Goal: Task Accomplishment & Management: Manage account settings

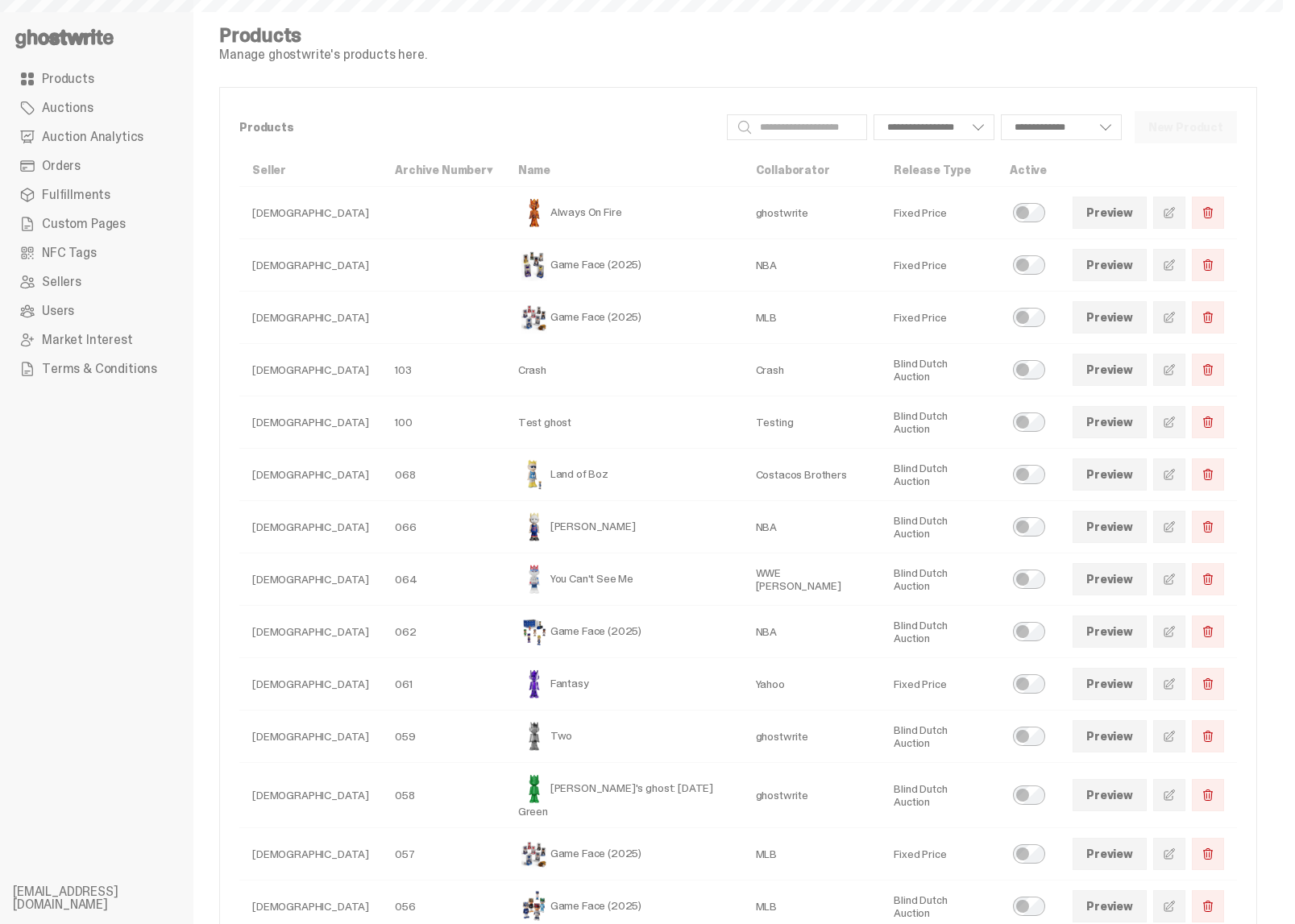
select select
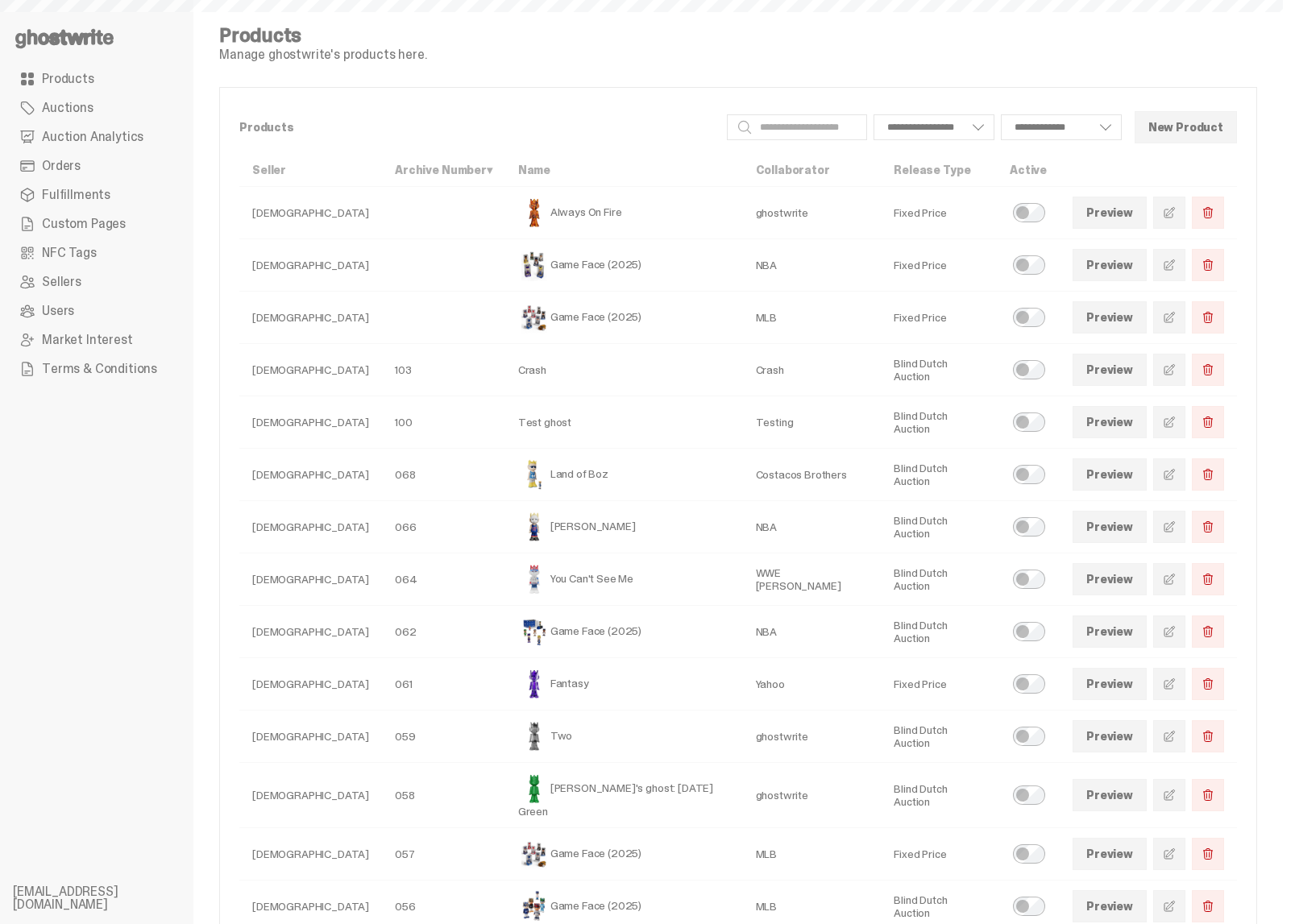
select select
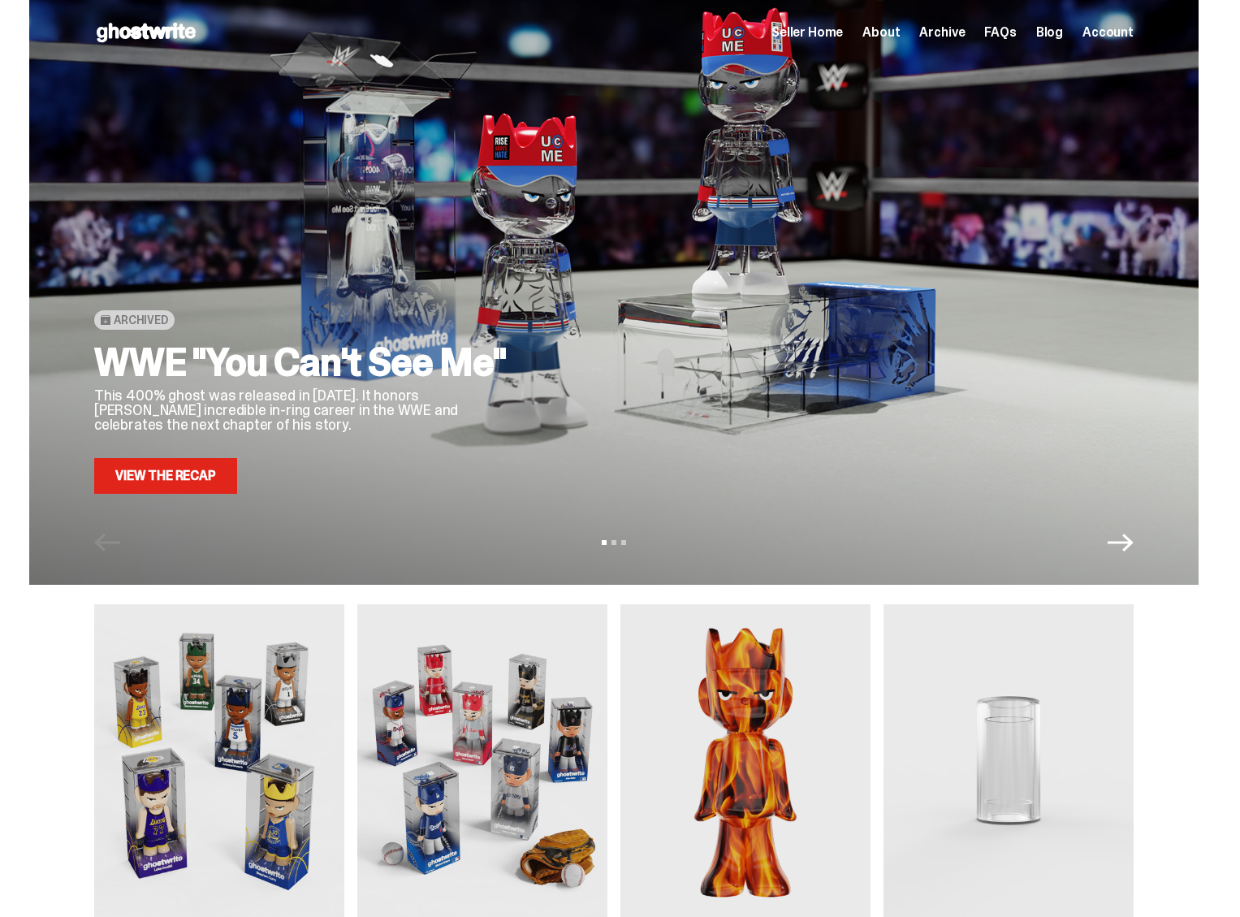
click at [945, 41] on div "Seller Home About Archive FAQs Blog Account" at bounding box center [952, 32] width 362 height 19
click at [944, 32] on span "Archive" at bounding box center [941, 32] width 45 height 13
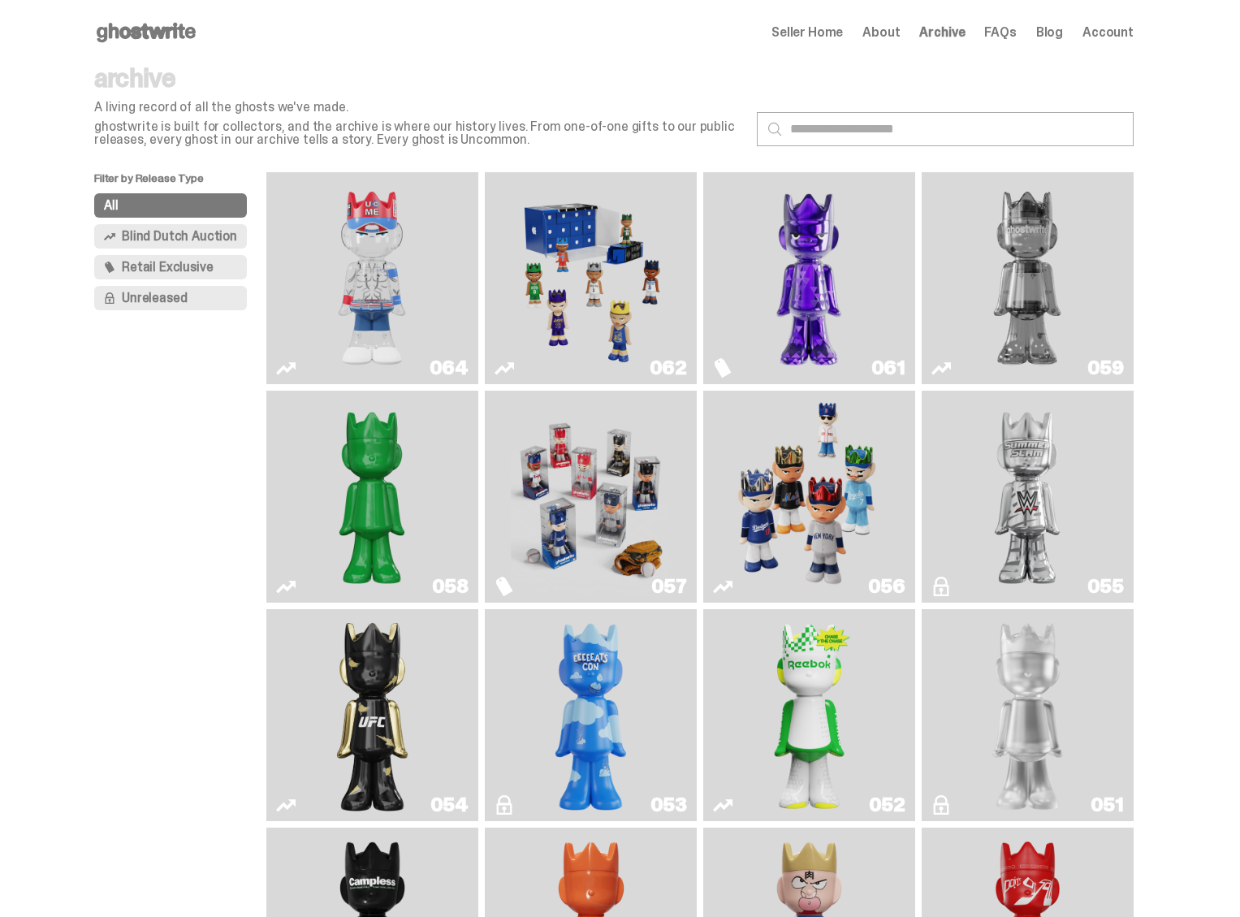
click at [416, 262] on img "You Can't See Me" at bounding box center [371, 278] width 159 height 199
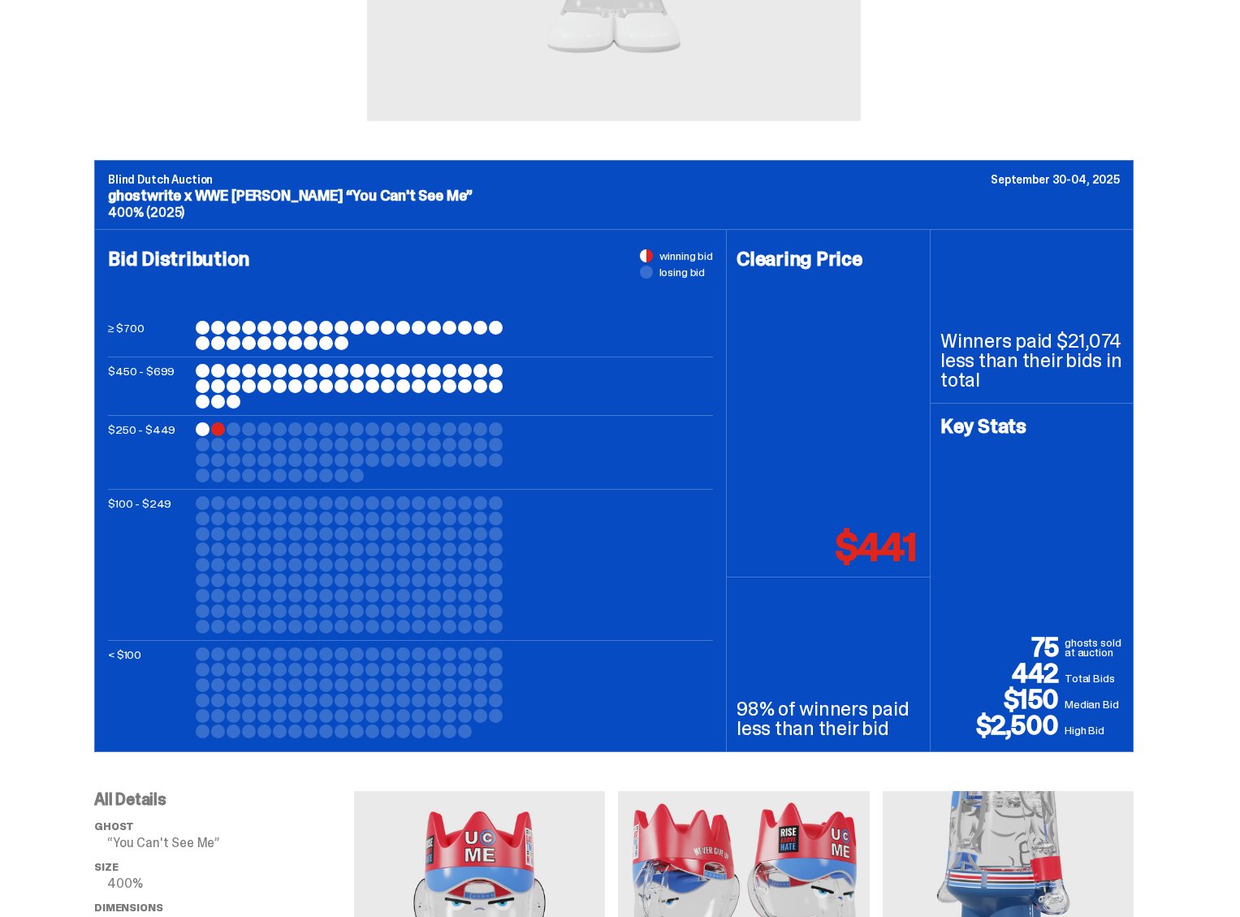
scroll to position [476, 0]
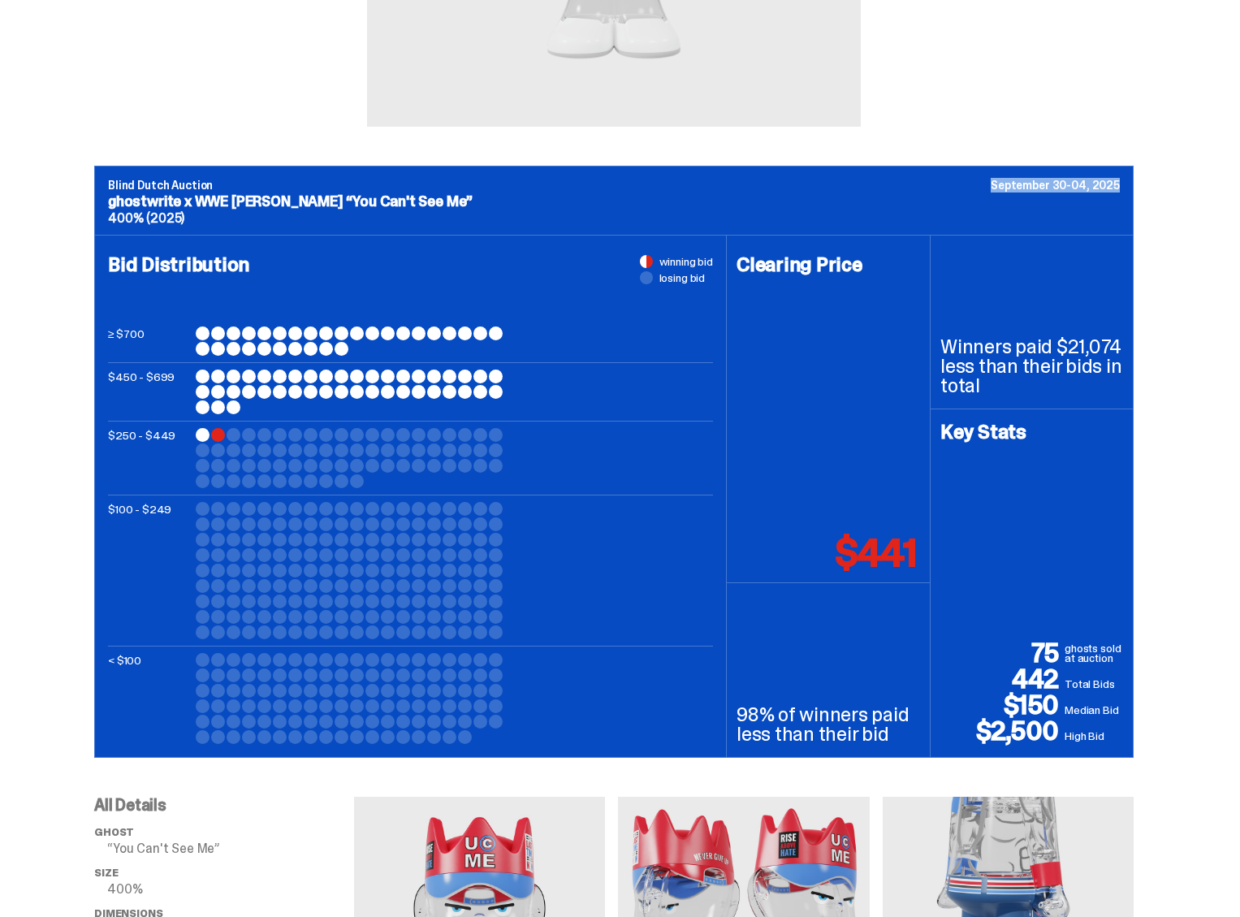
drag, startPoint x: 1006, startPoint y: 184, endPoint x: 1124, endPoint y: 186, distance: 117.8
click at [1120, 186] on p "September 30-04, 2025" at bounding box center [1055, 184] width 129 height 11
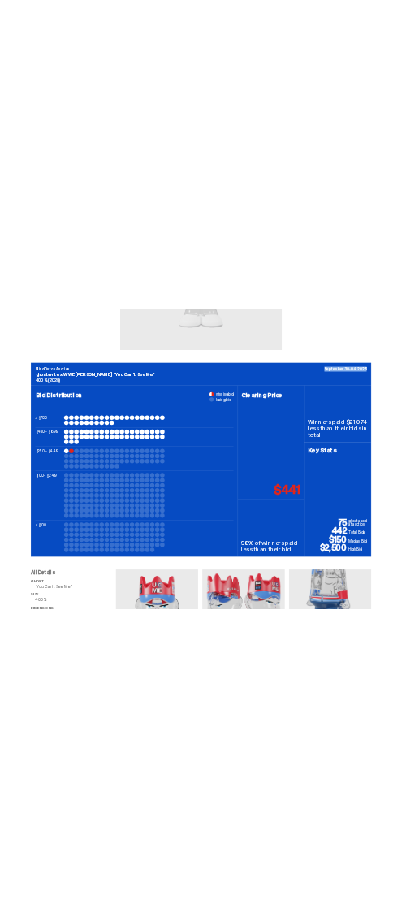
scroll to position [0, 0]
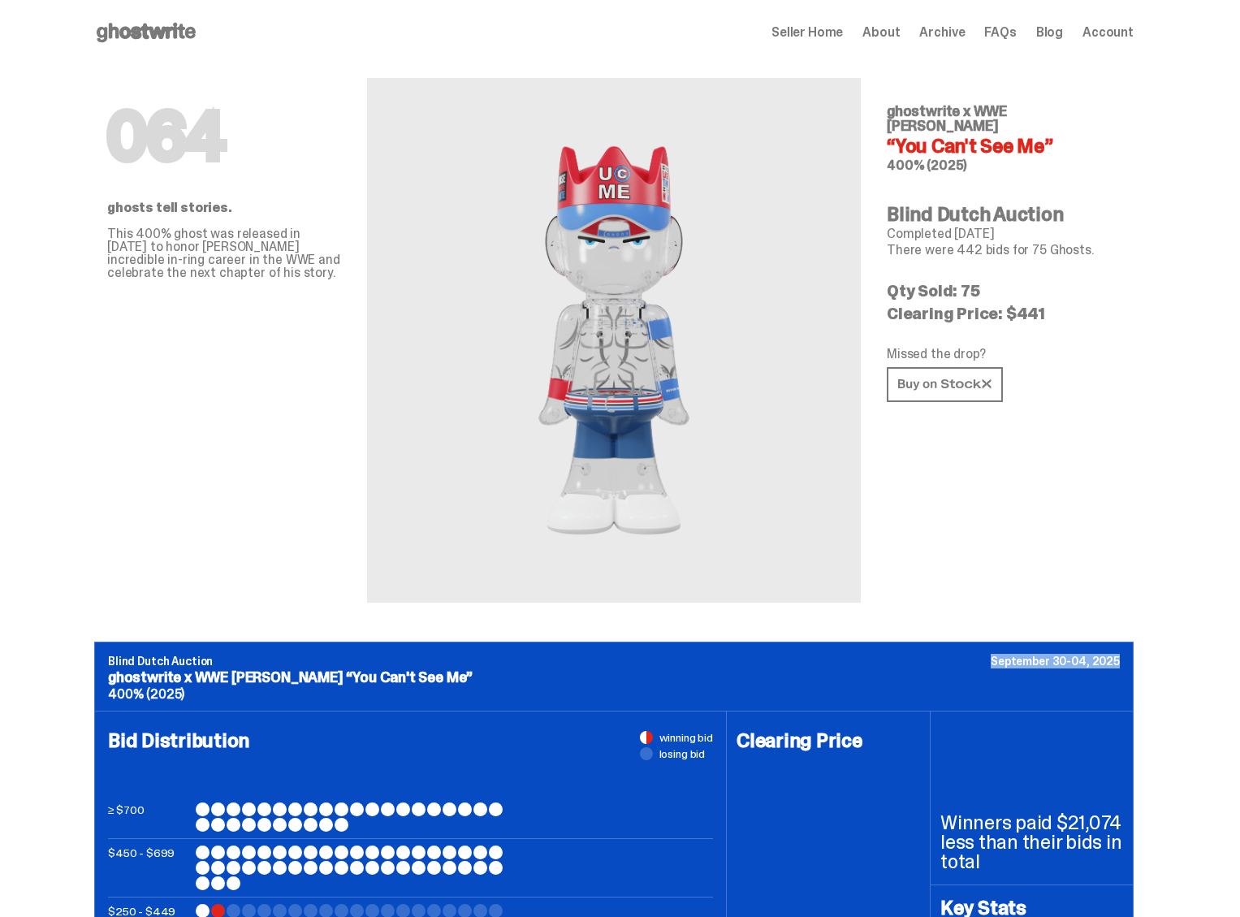
click at [952, 30] on span "Archive" at bounding box center [941, 32] width 45 height 13
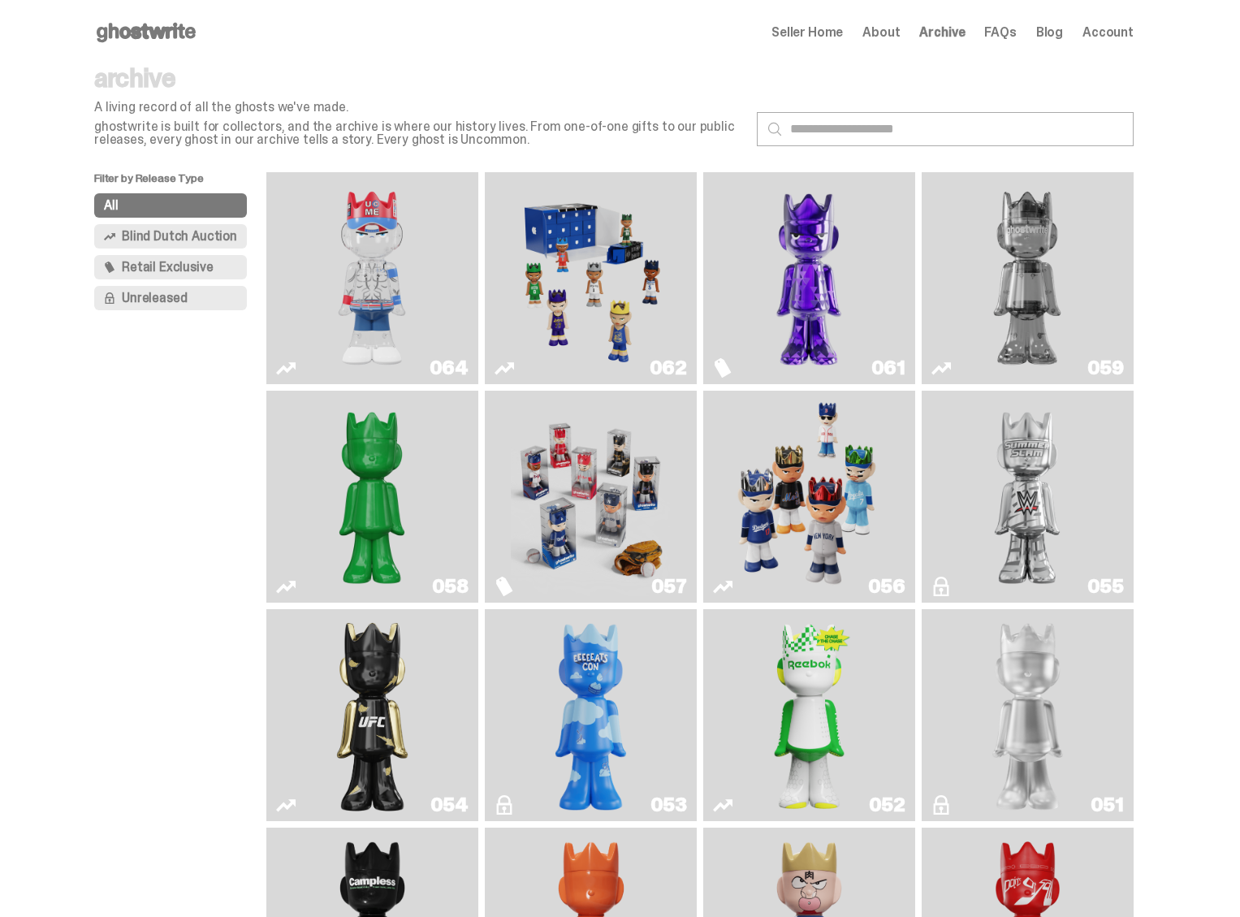
click at [430, 288] on img "You Can't See Me" at bounding box center [371, 278] width 159 height 199
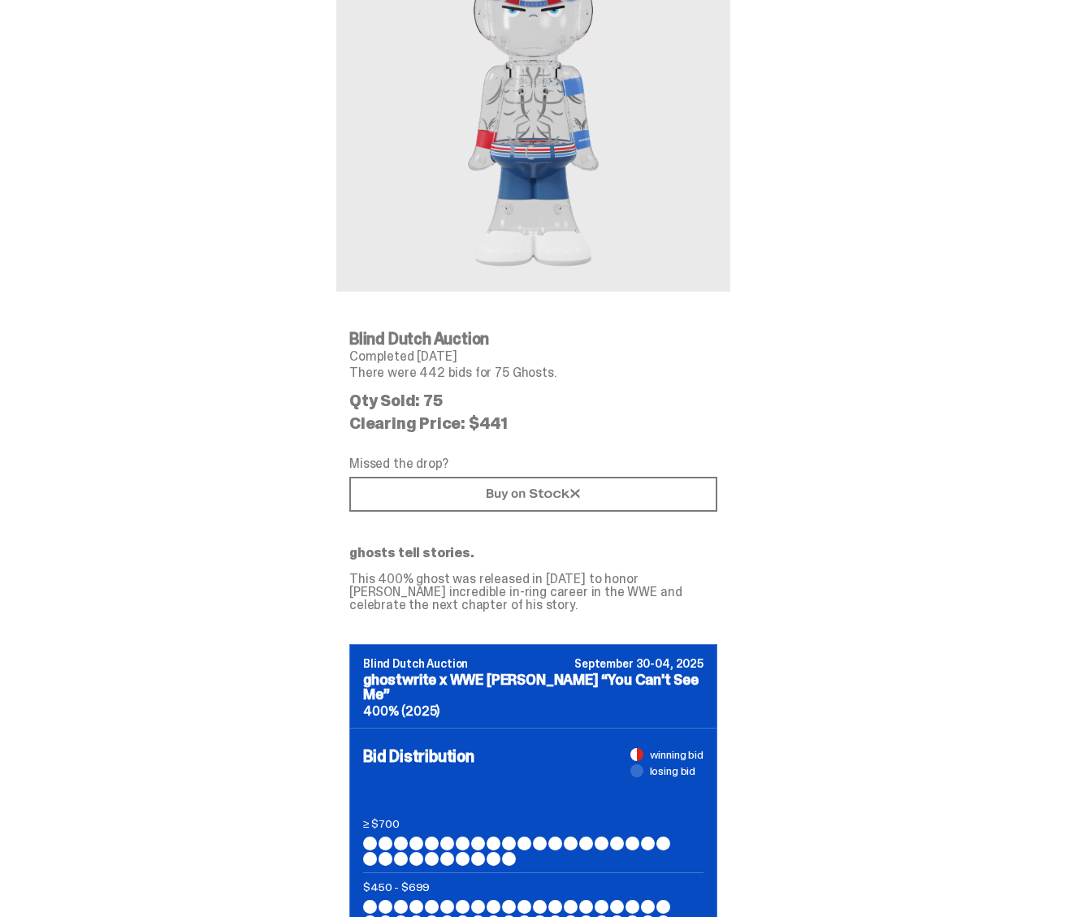
scroll to position [290, 0]
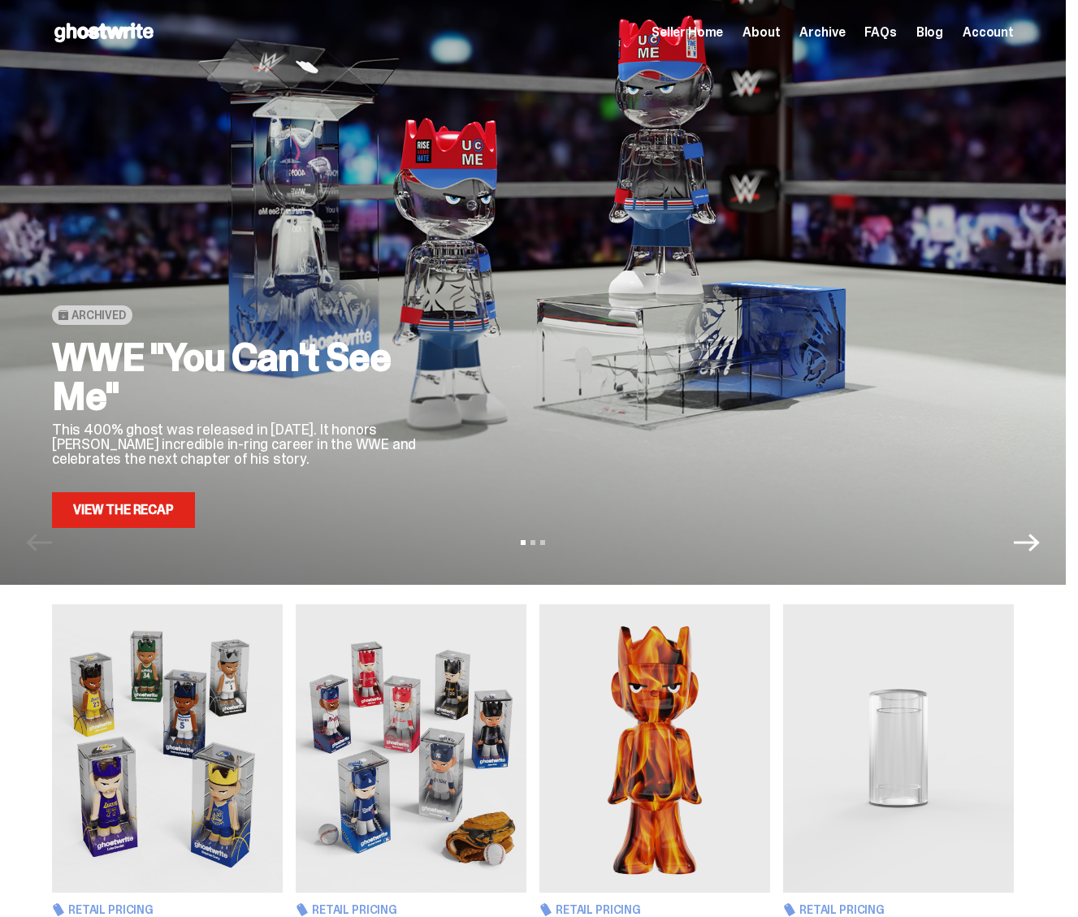
click at [845, 28] on span "Archive" at bounding box center [821, 32] width 45 height 13
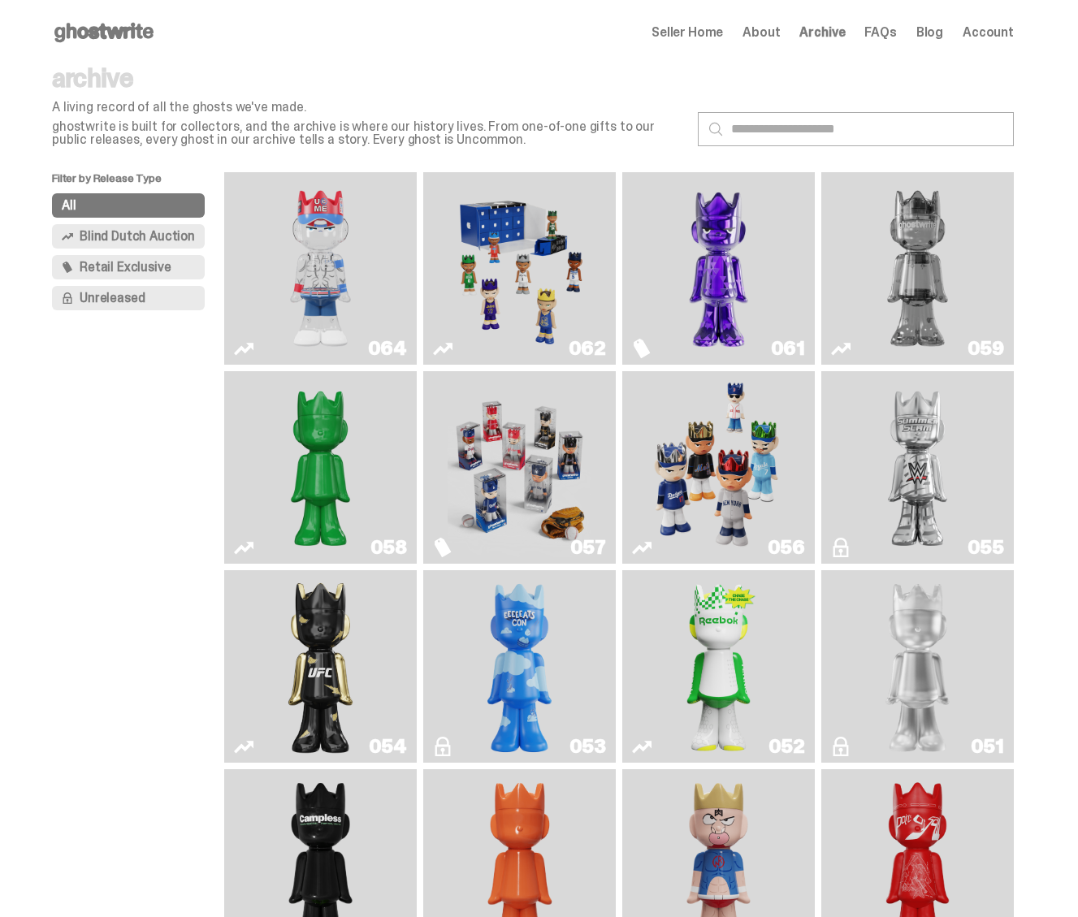
click at [717, 31] on span "Seller Home" at bounding box center [686, 32] width 71 height 13
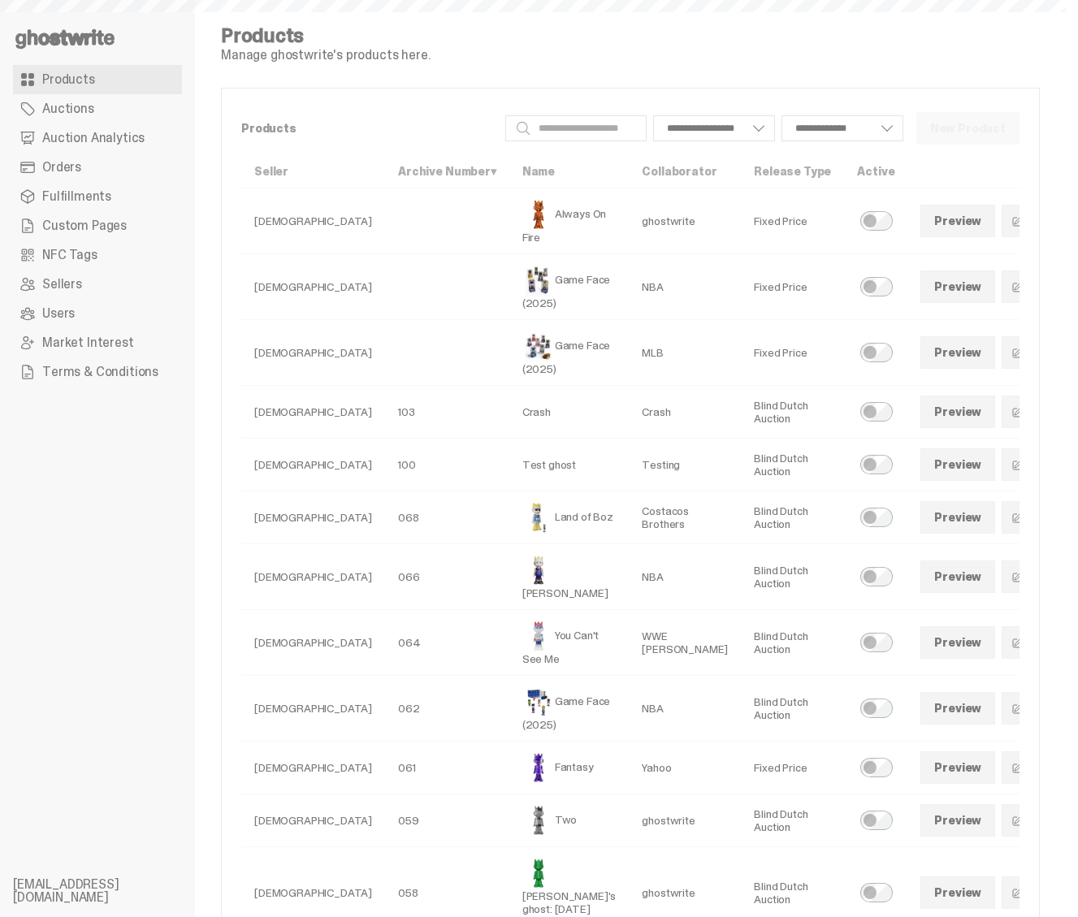
select select
click at [97, 145] on span "Auction Analytics" at bounding box center [93, 138] width 102 height 13
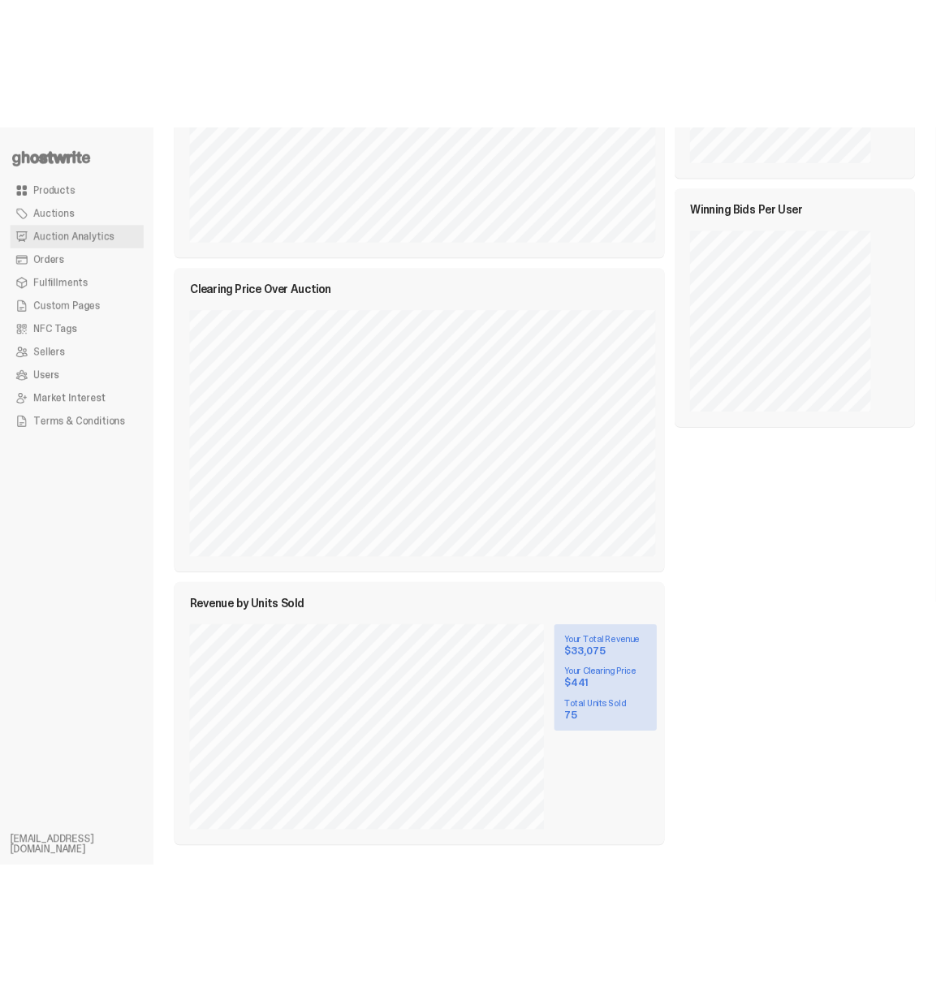
scroll to position [209, 0]
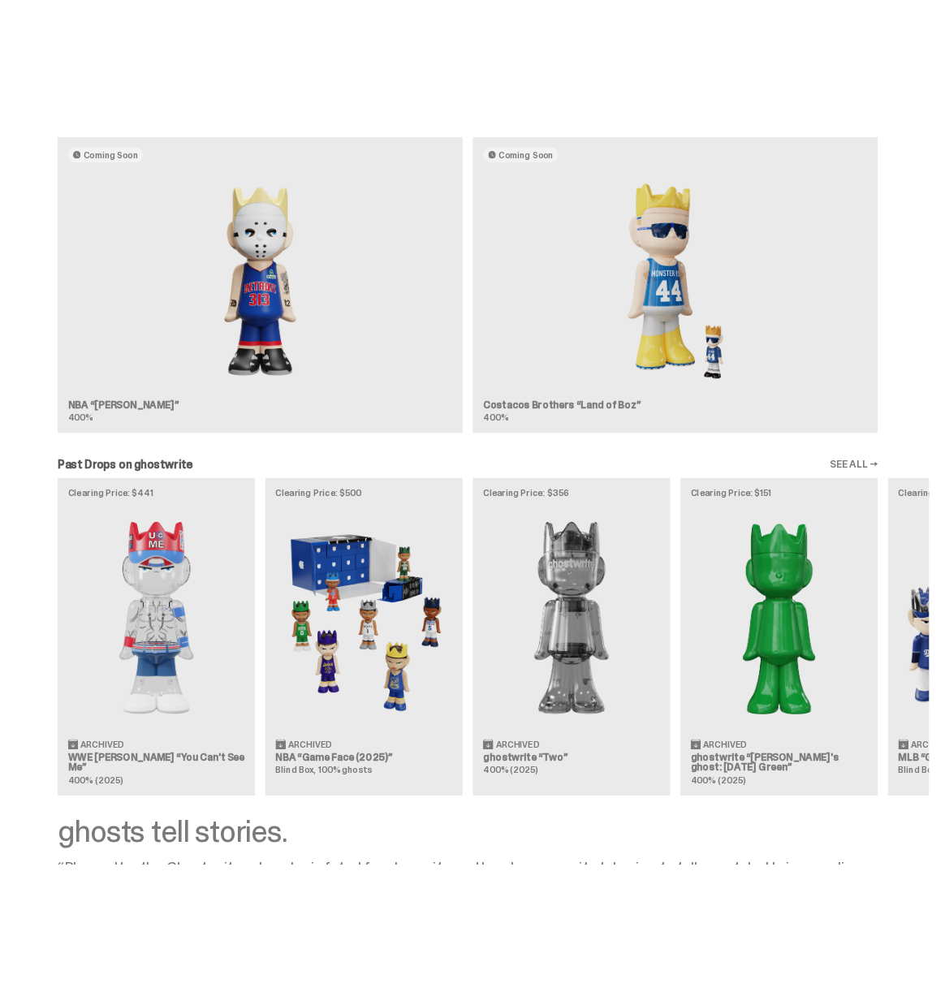
scroll to position [789, 0]
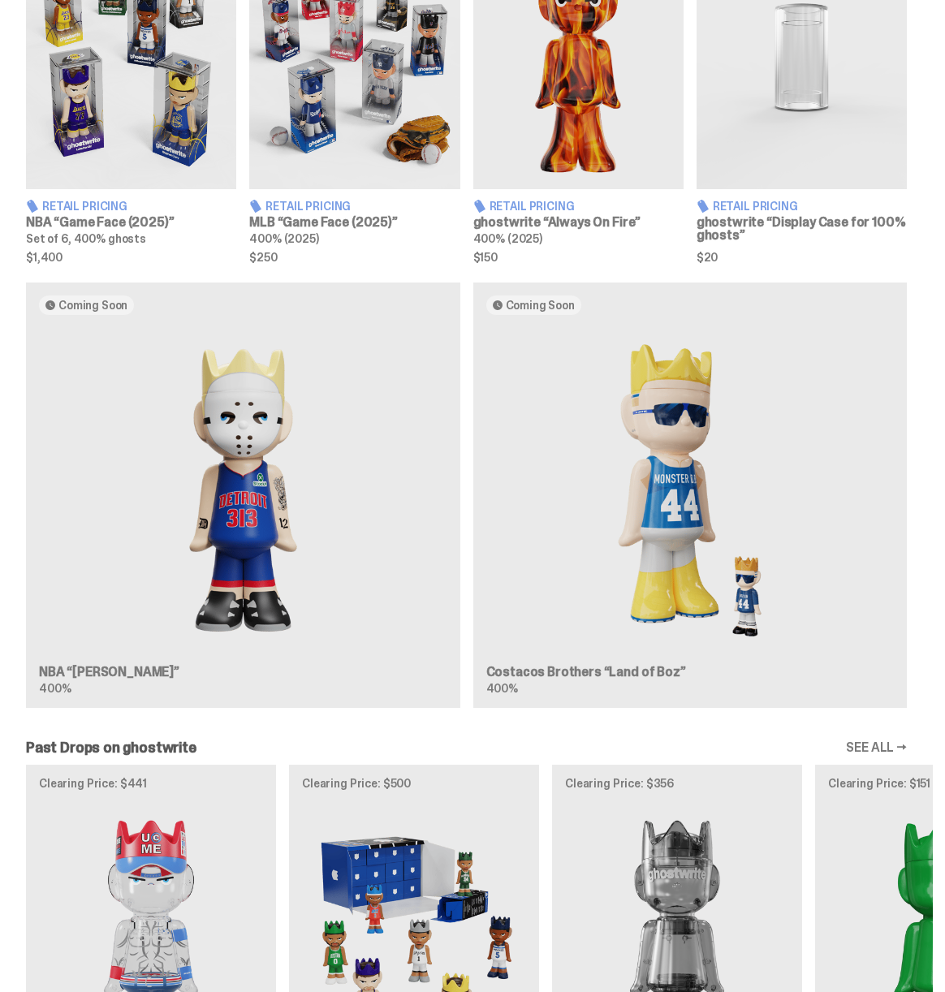
scroll to position [786, 0]
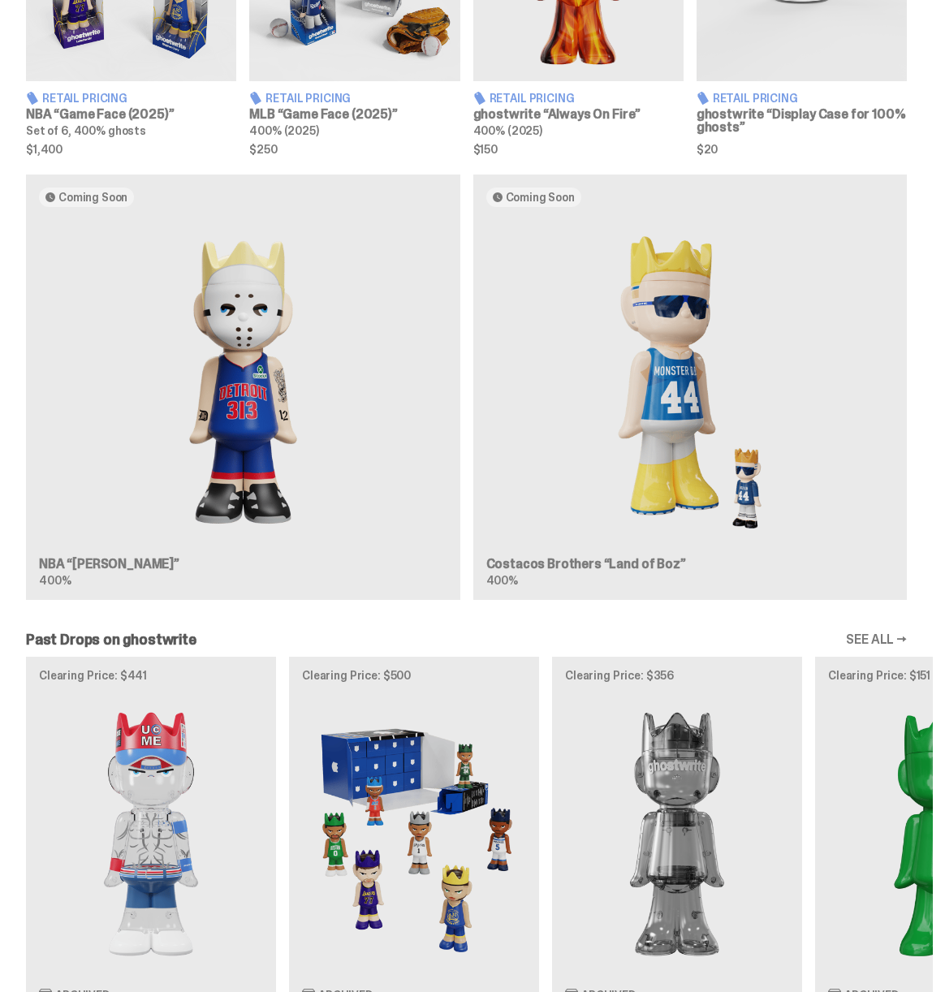
click at [386, 466] on div "Coming Soon NBA “Eminem” 400% Coming Soon Costacos Brothers “Land of Boz” 400%" at bounding box center [466, 394] width 933 height 439
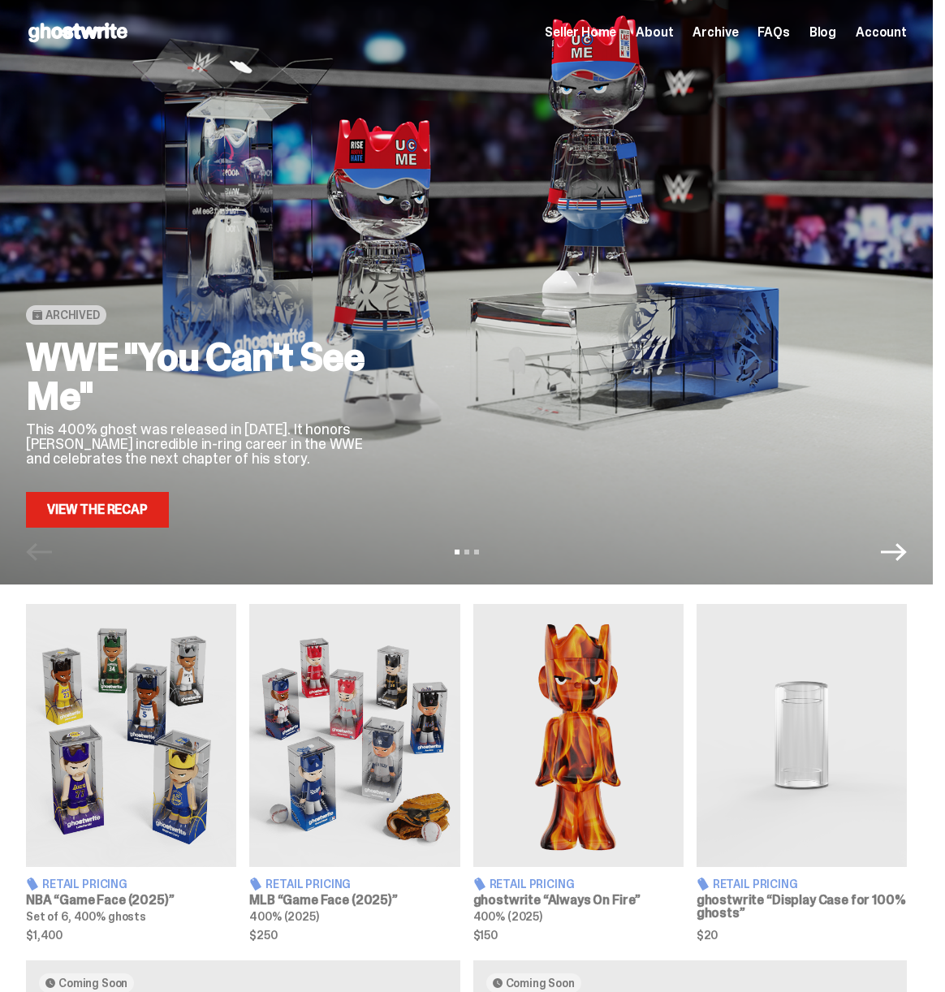
click at [616, 29] on span "Seller Home" at bounding box center [580, 32] width 71 height 13
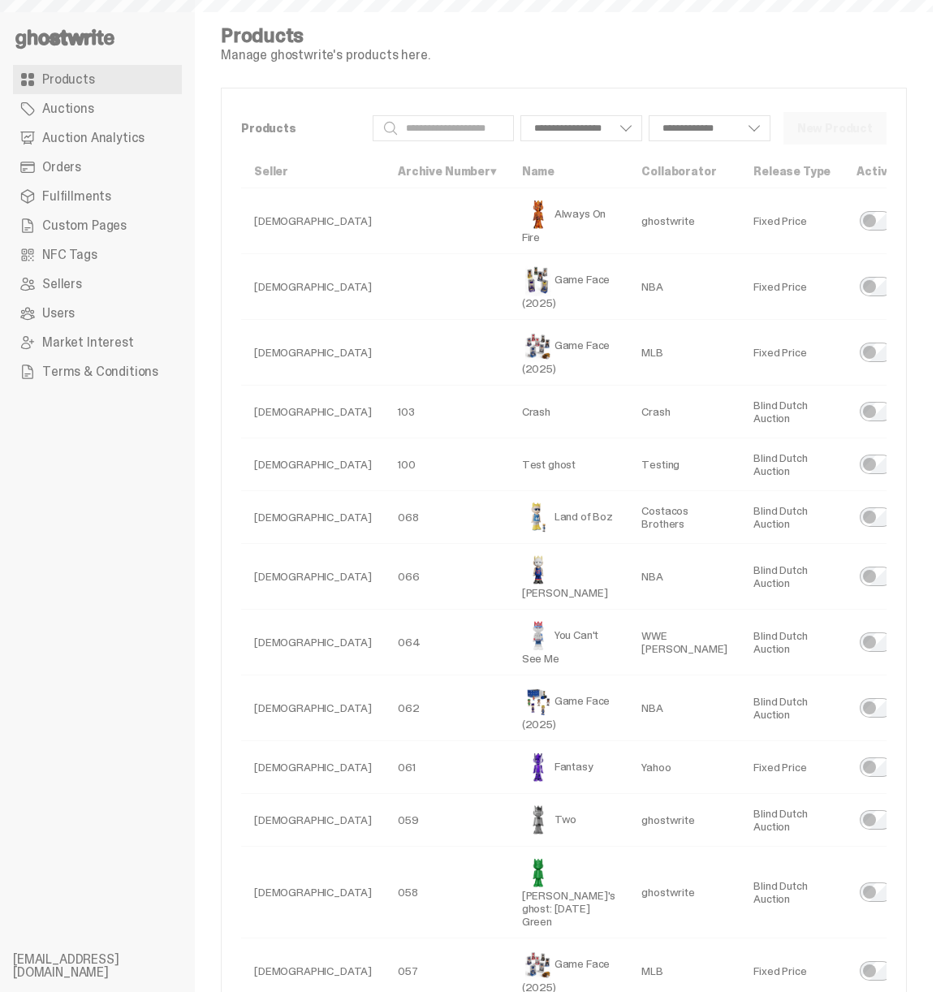
select select
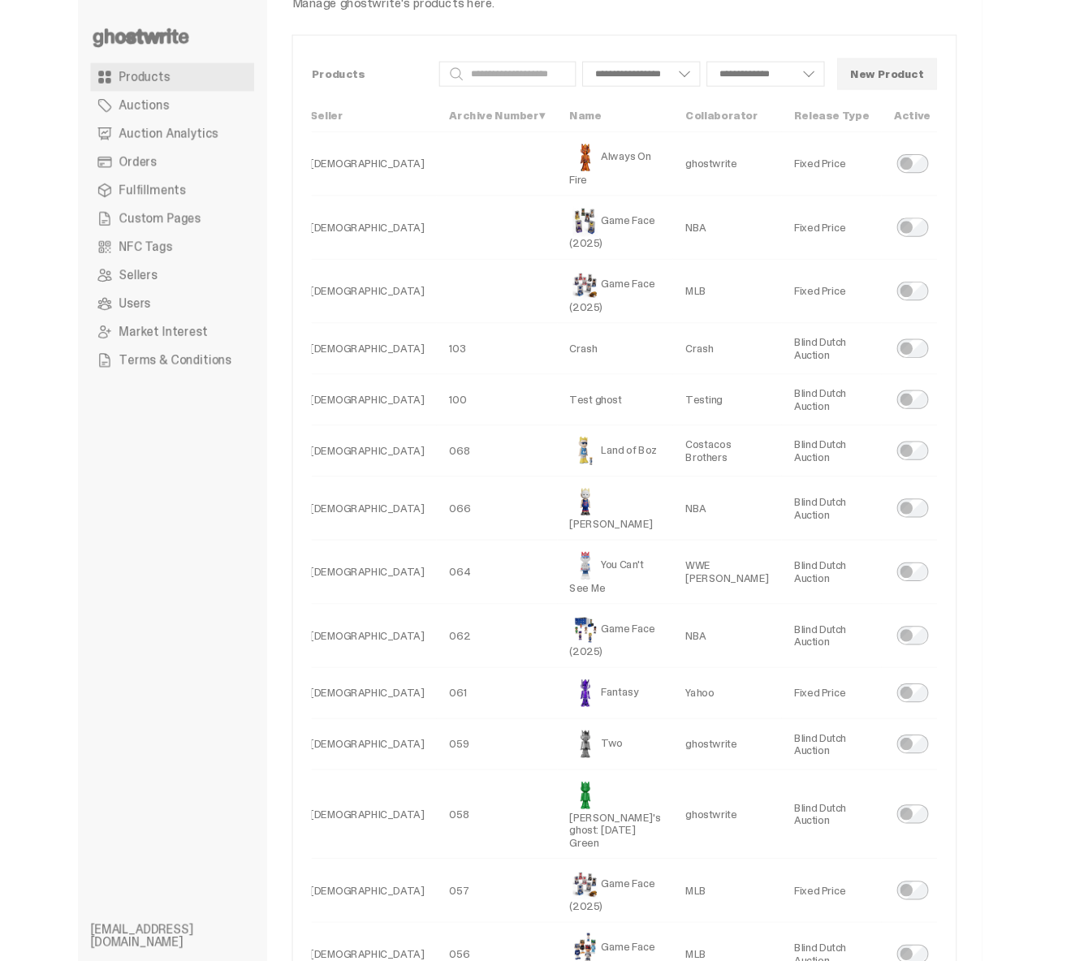
scroll to position [80, 0]
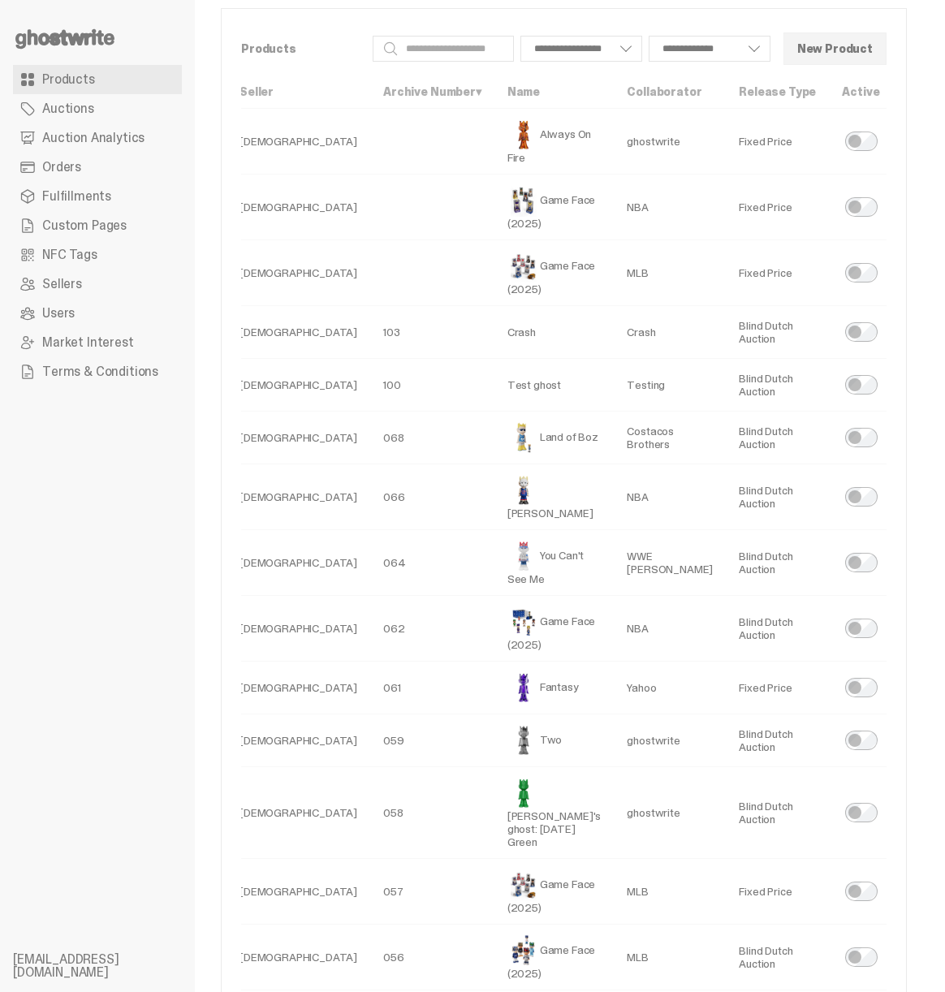
click at [905, 513] on link "Preview" at bounding box center [942, 497] width 75 height 32
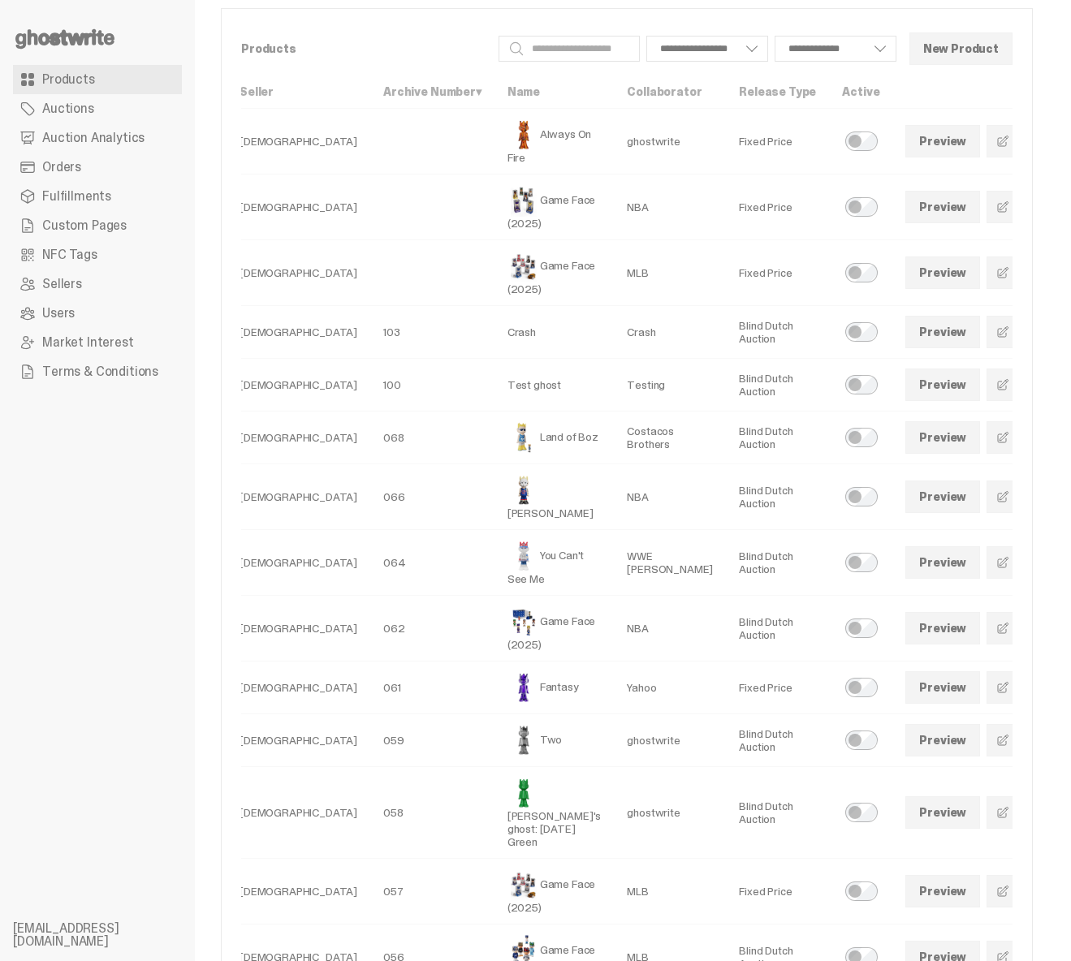
scroll to position [0, 0]
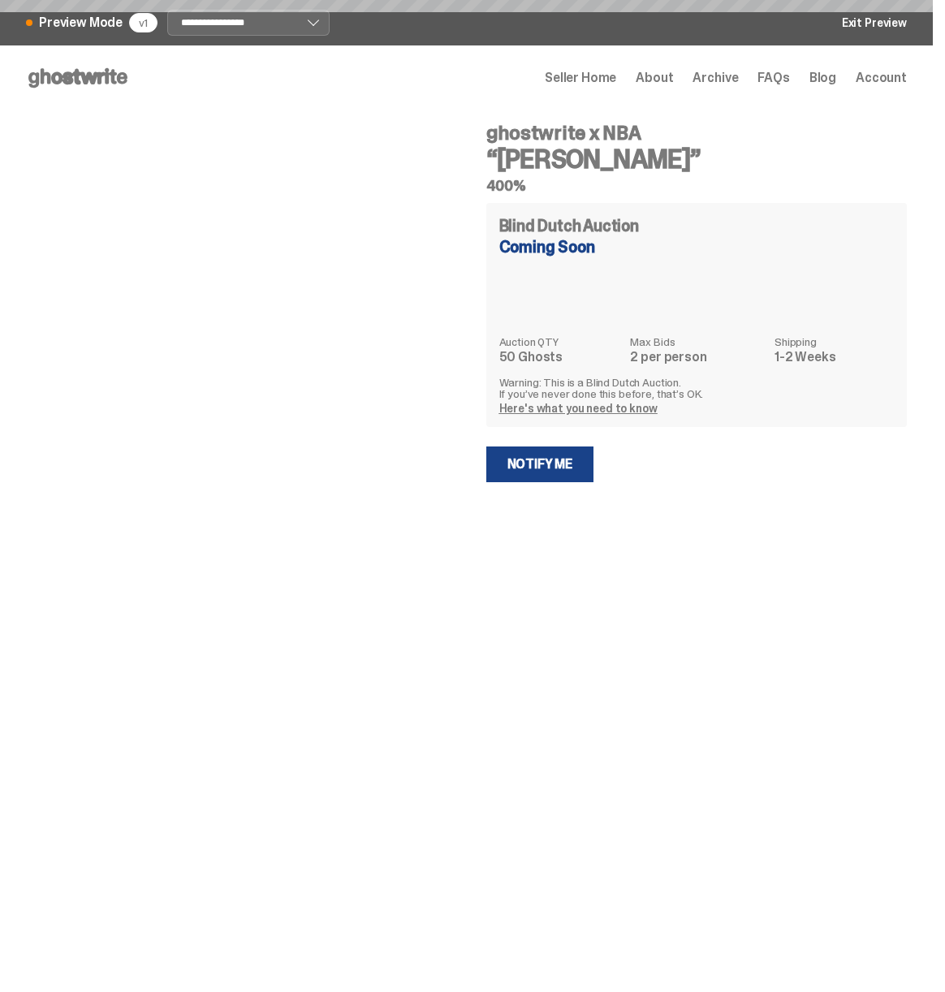
select select "********"
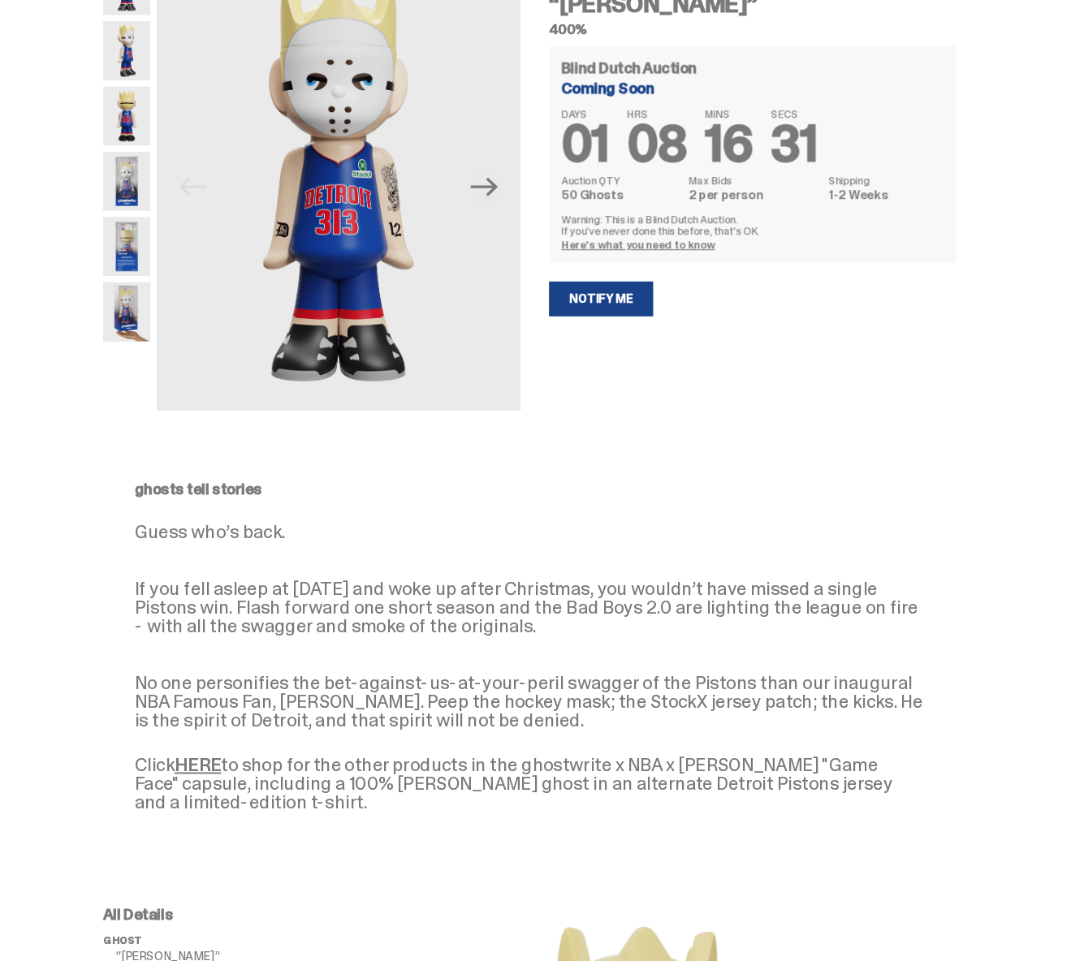
scroll to position [124, 0]
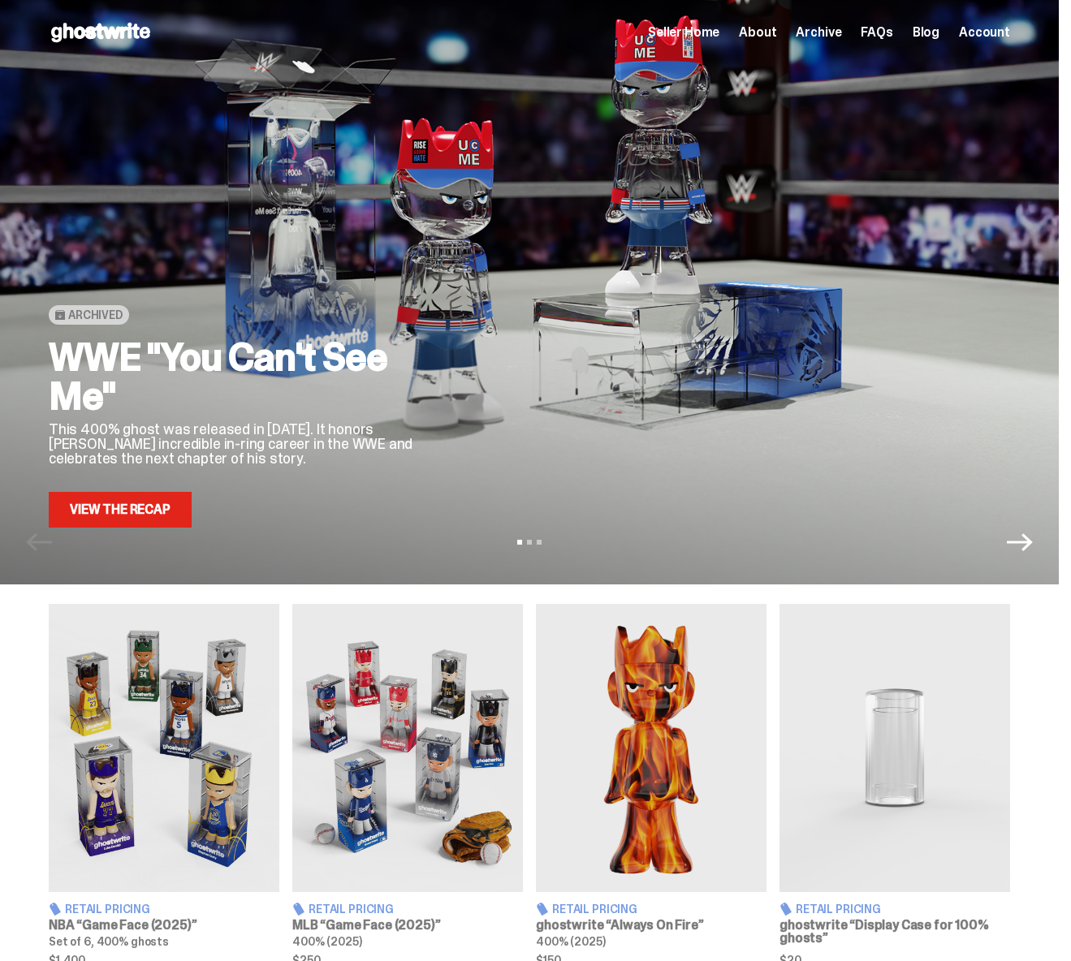
click at [1033, 555] on icon "Next" at bounding box center [1020, 542] width 26 height 26
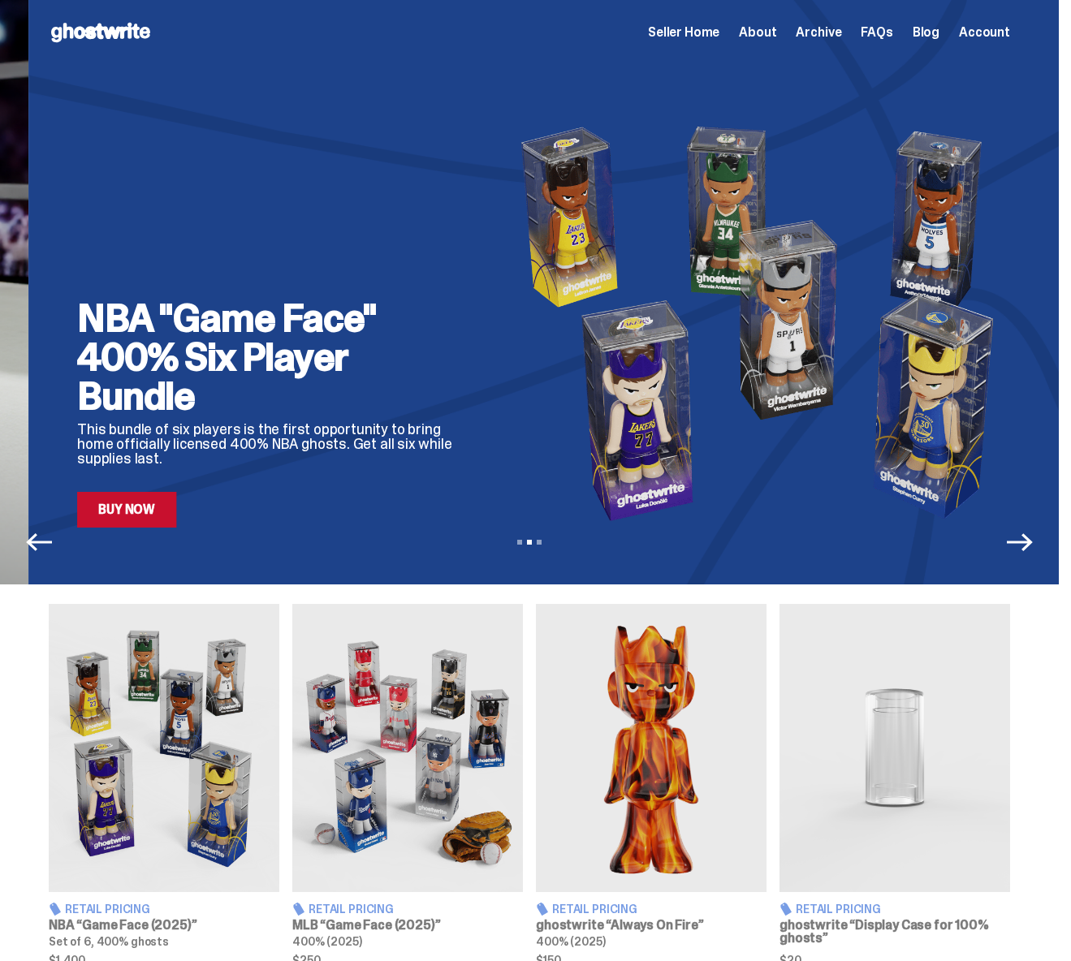
click at [1033, 555] on icon "Next" at bounding box center [1020, 542] width 26 height 26
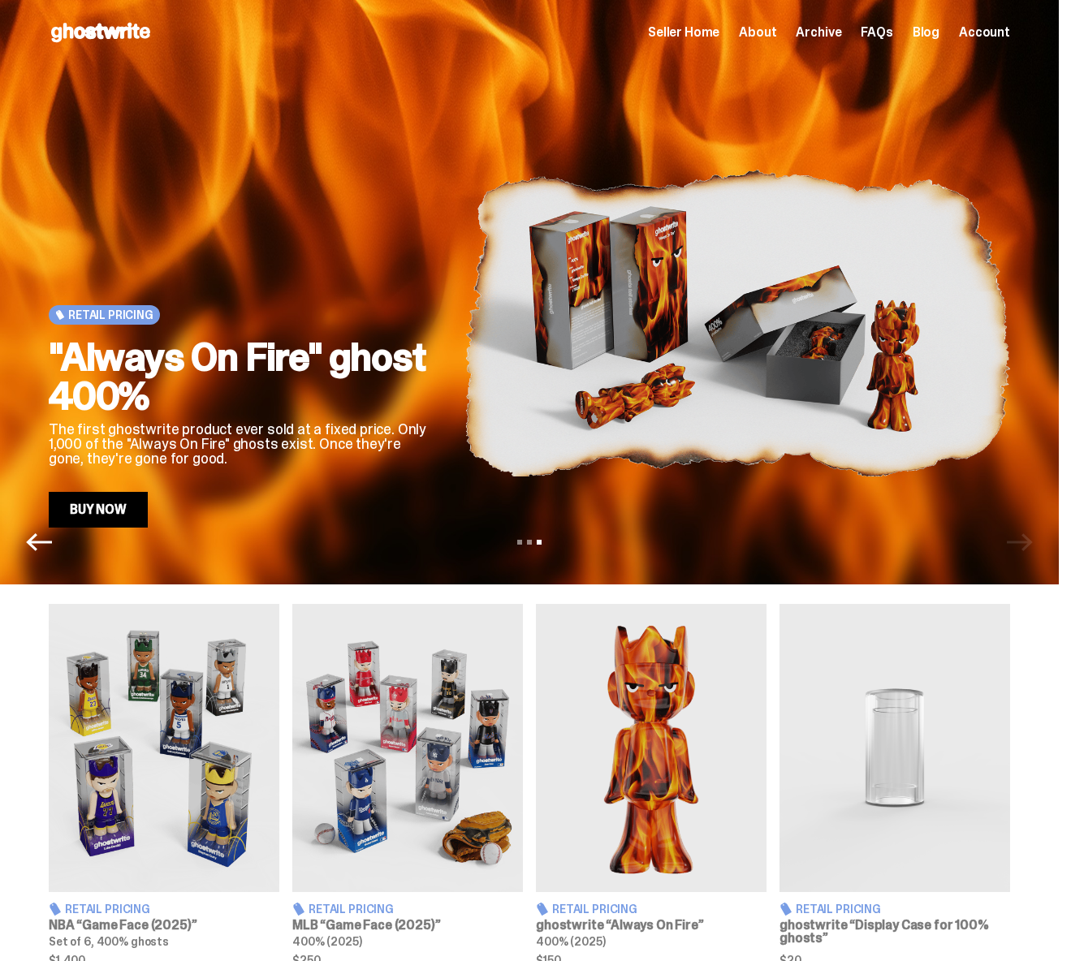
click at [39, 550] on icon "Previous" at bounding box center [39, 542] width 26 height 26
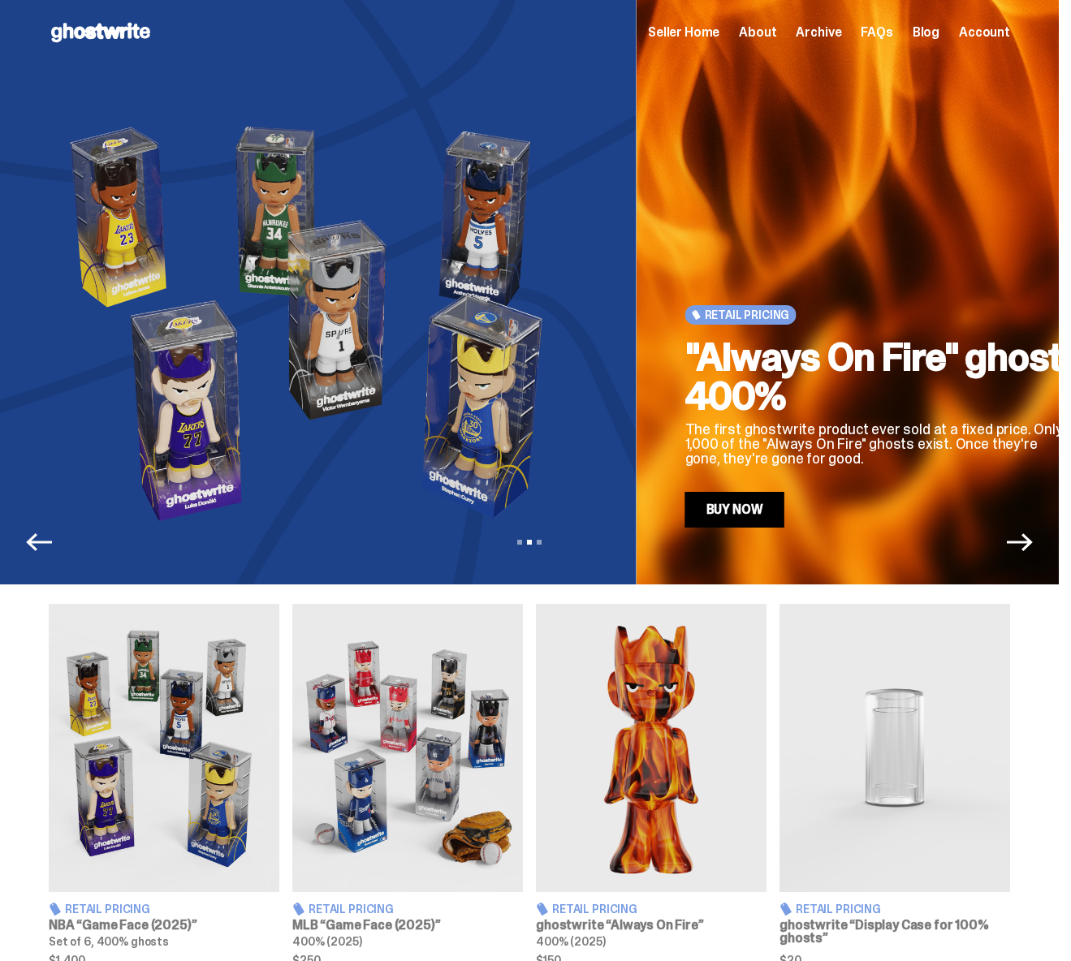
click at [39, 550] on icon "Previous" at bounding box center [39, 542] width 26 height 26
click at [39, 550] on div "View slide 1 View slide 2 View slide 3" at bounding box center [529, 542] width 1059 height 26
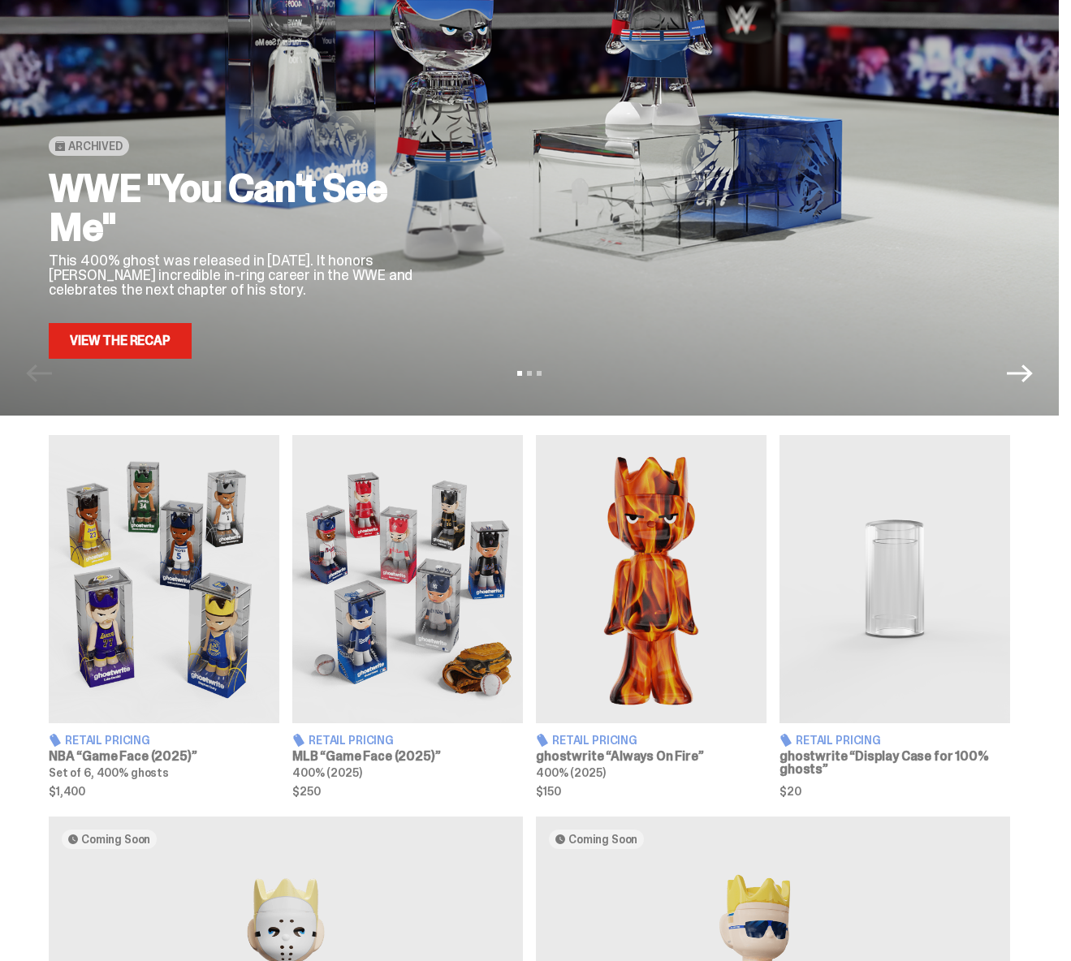
scroll to position [224, 0]
